Goal: Task Accomplishment & Management: Use online tool/utility

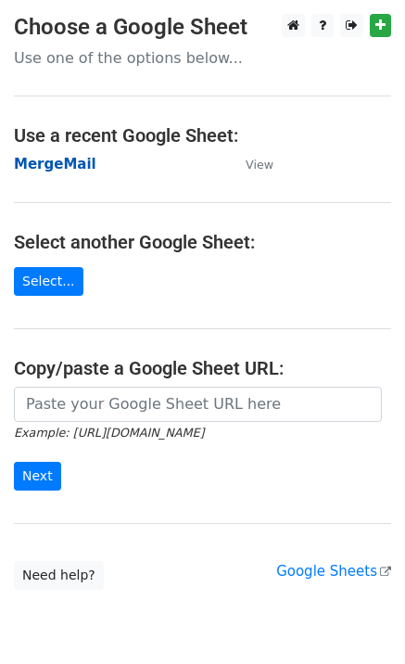
click at [77, 171] on strong "MergeMail" at bounding box center [55, 164] width 83 height 17
click at [57, 168] on strong "MergeMail" at bounding box center [55, 164] width 83 height 17
click at [77, 172] on strong "MergeMail" at bounding box center [55, 164] width 83 height 17
click at [67, 163] on strong "MergeMail" at bounding box center [55, 164] width 83 height 17
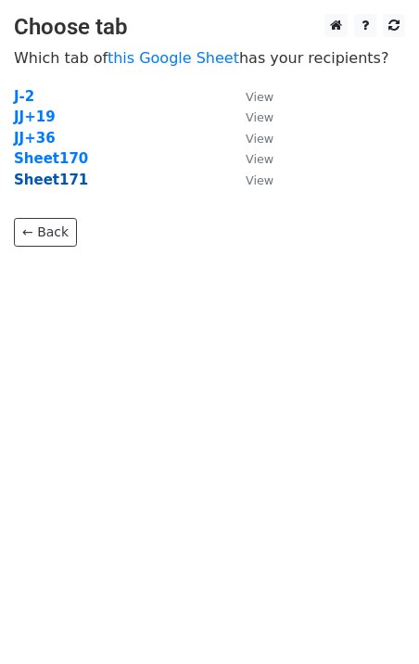
click at [65, 186] on strong "Sheet171" at bounding box center [51, 180] width 74 height 17
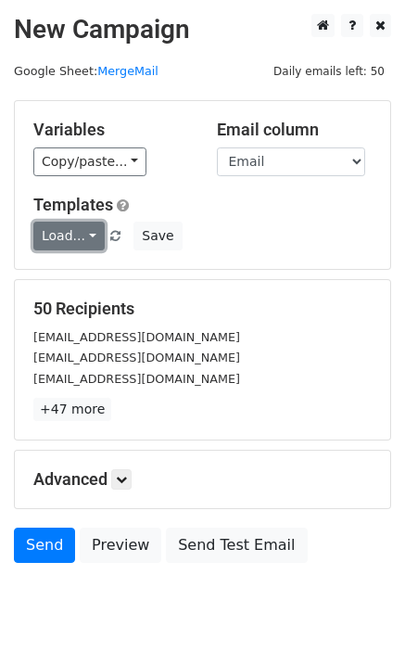
click at [66, 232] on link "Load..." at bounding box center [68, 236] width 71 height 29
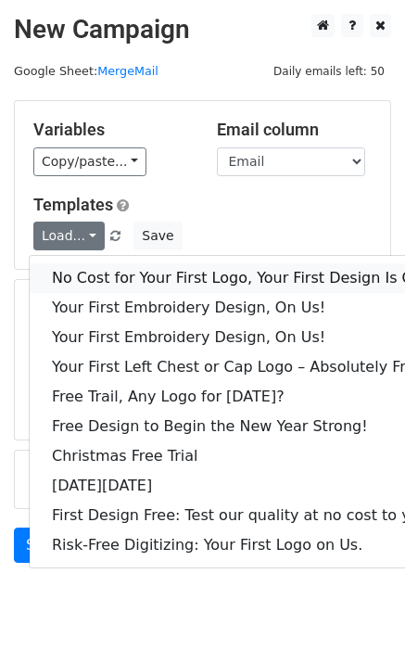
click at [97, 271] on link "No Cost for Your First Logo, Your First Design Is On Us!" at bounding box center [252, 278] width 445 height 30
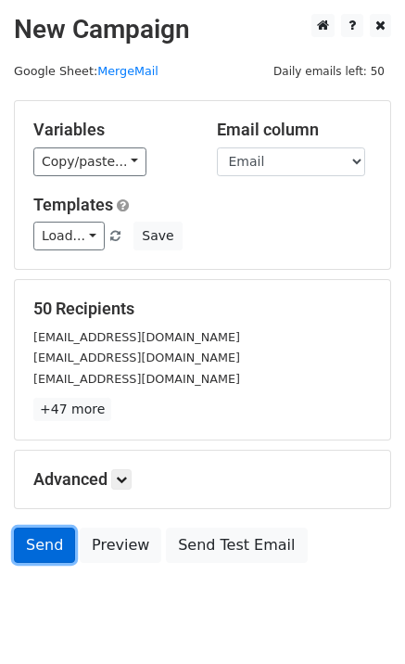
click at [32, 545] on link "Send" at bounding box center [44, 545] width 61 height 35
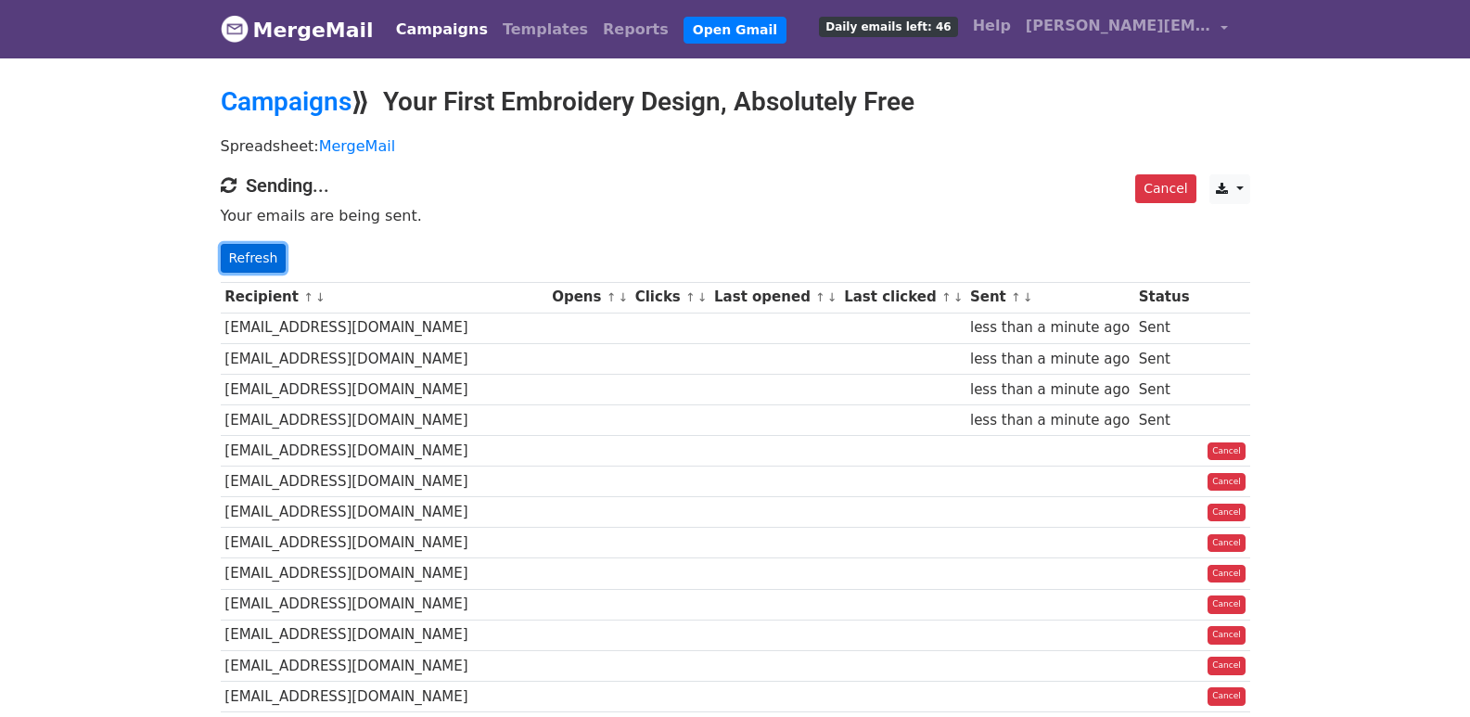
click at [270, 256] on link "Refresh" at bounding box center [254, 258] width 66 height 29
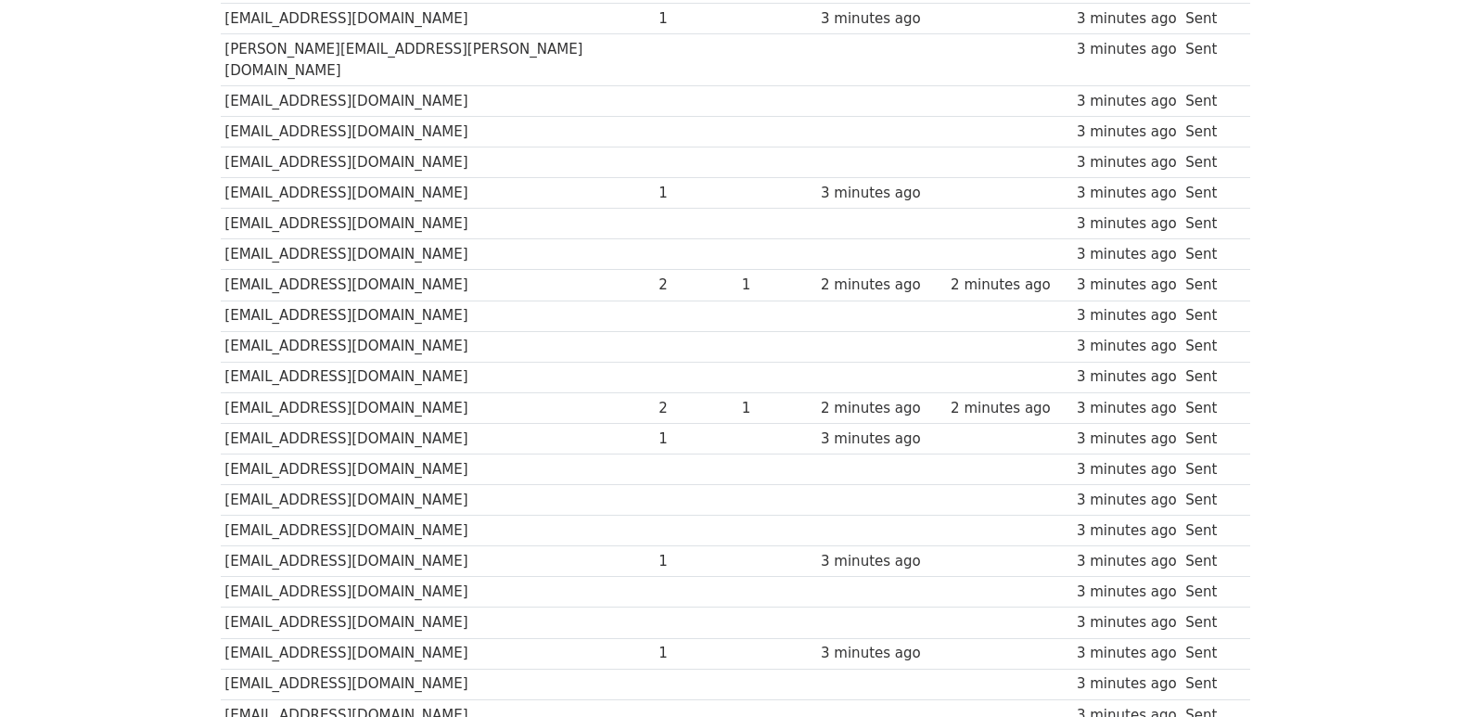
scroll to position [1291, 0]
